Goal: Task Accomplishment & Management: Manage account settings

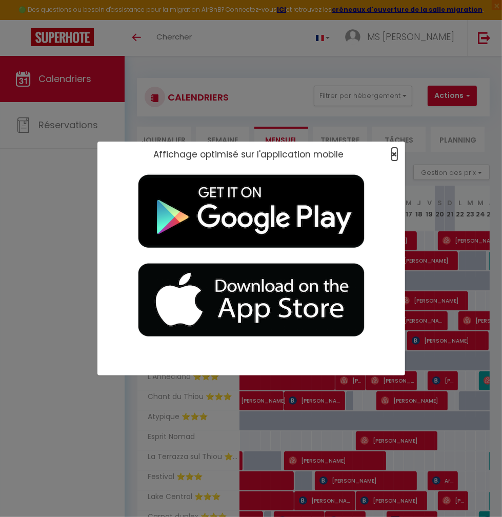
click at [394, 151] on span "×" at bounding box center [395, 154] width 6 height 13
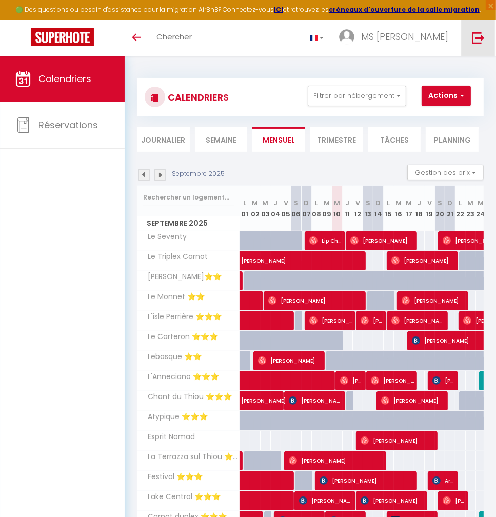
click at [477, 49] on link at bounding box center [478, 38] width 34 height 36
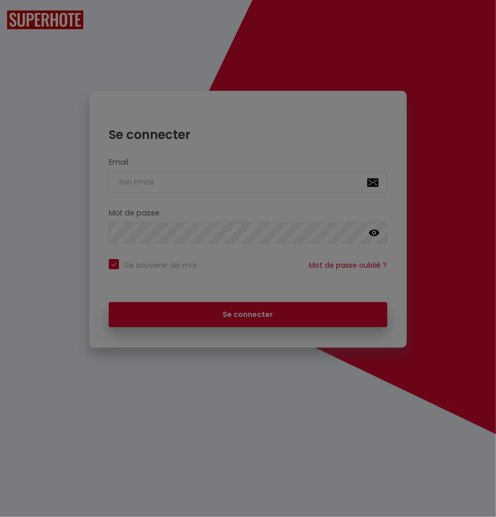
checkbox input "true"
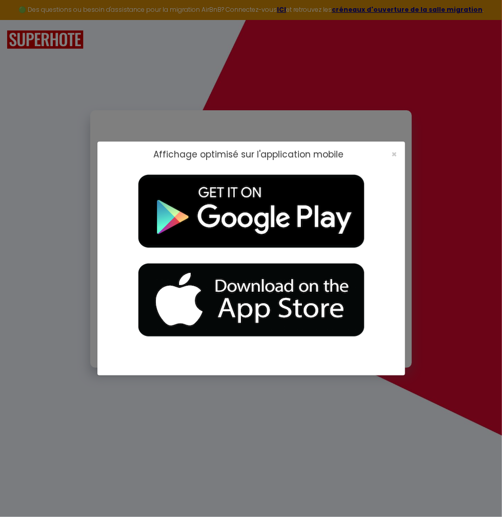
type input "[EMAIL_ADDRESS][DOMAIN_NAME]"
click at [394, 152] on span "×" at bounding box center [395, 154] width 6 height 13
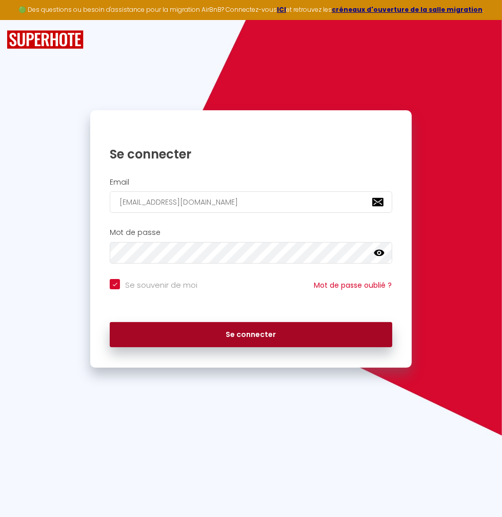
click at [205, 340] on button "Se connecter" at bounding box center [251, 335] width 282 height 26
checkbox input "true"
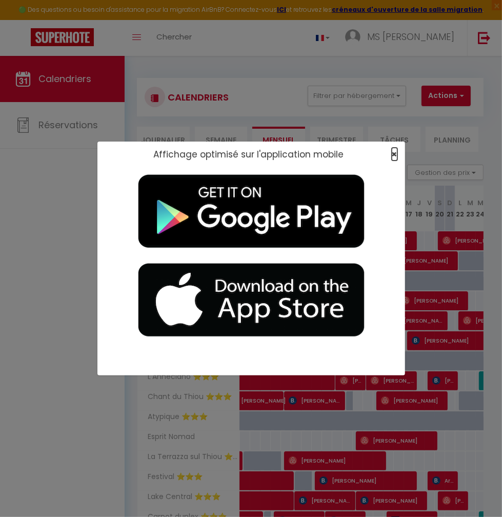
click at [395, 151] on span "×" at bounding box center [395, 154] width 6 height 13
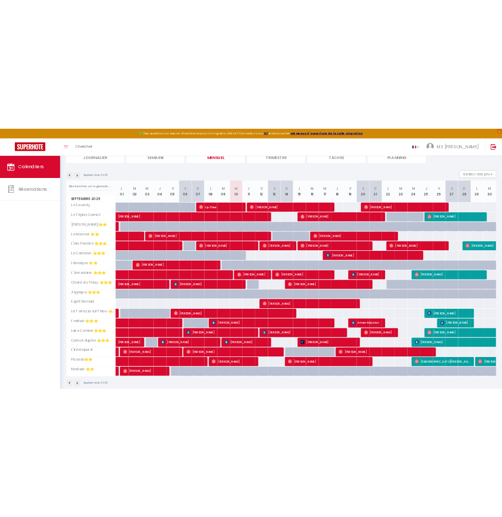
scroll to position [82, 0]
